Goal: Task Accomplishment & Management: Manage account settings

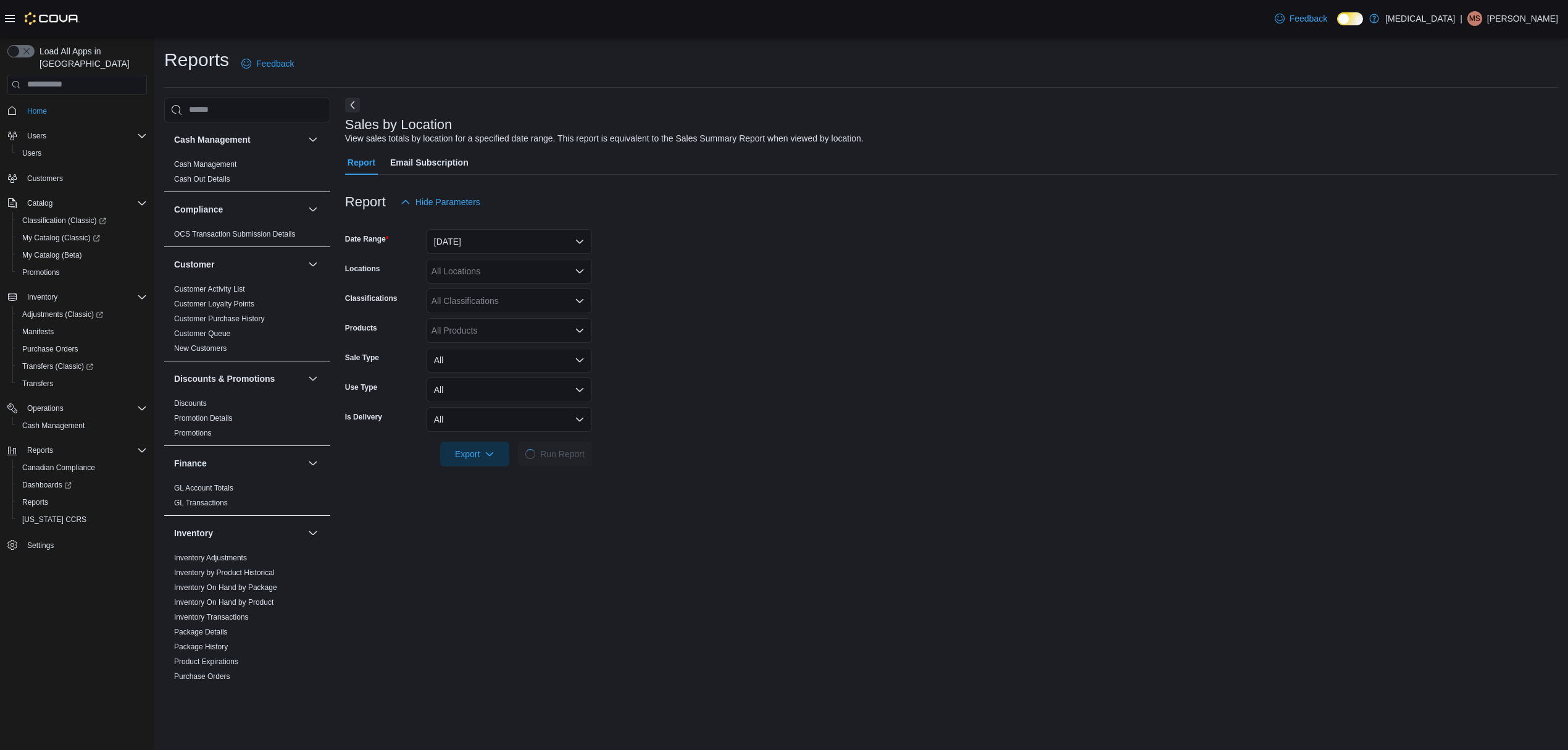
scroll to position [494, 0]
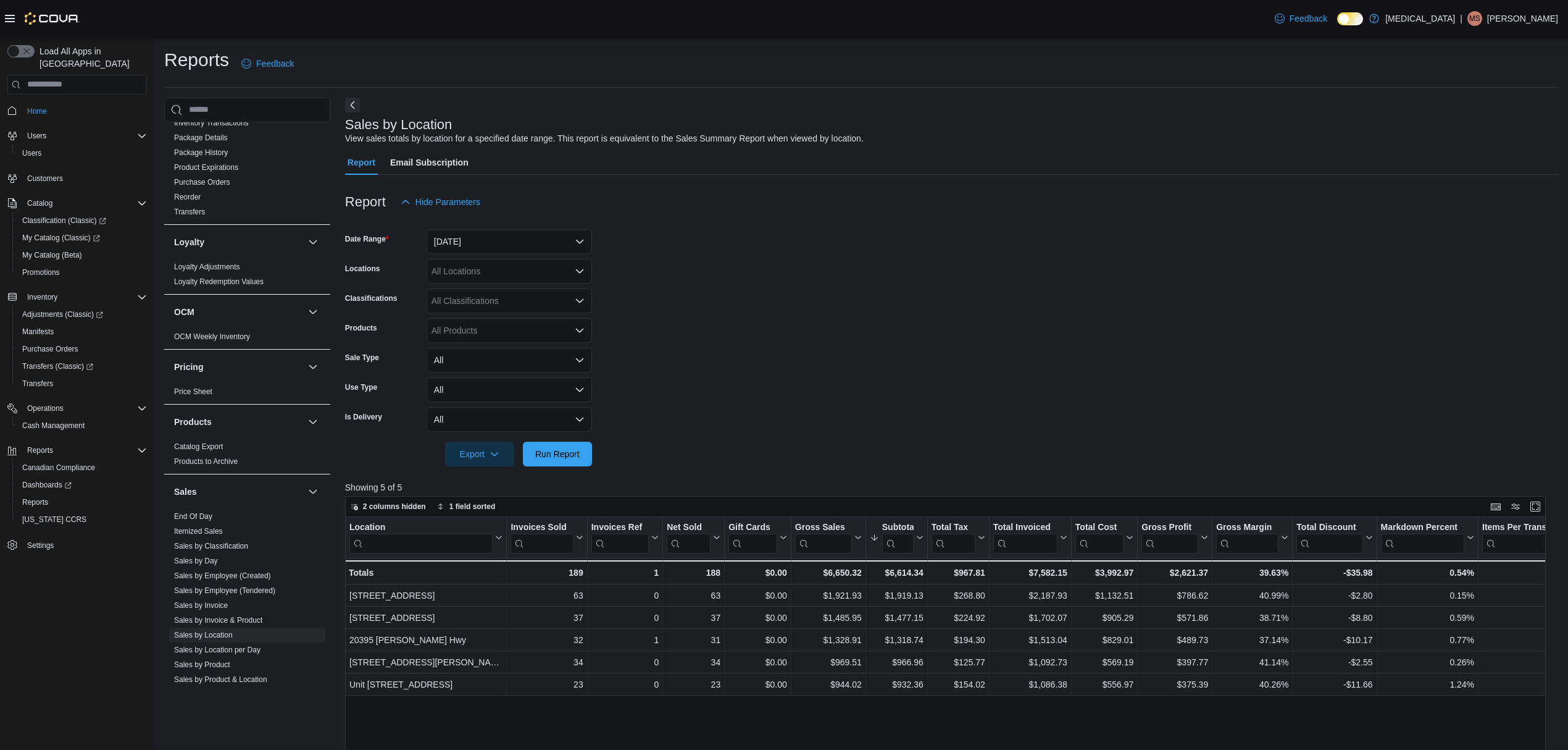
click at [1526, 27] on div "Feedback Dark Mode [MEDICAL_DATA] | [PERSON_NAME]" at bounding box center [1413, 18] width 289 height 25
click at [1532, 23] on p "[PERSON_NAME]" at bounding box center [1522, 19] width 71 height 15
click at [1498, 131] on button "Sign Out" at bounding box center [1496, 125] width 113 height 20
